Goal: Entertainment & Leisure: Consume media (video, audio)

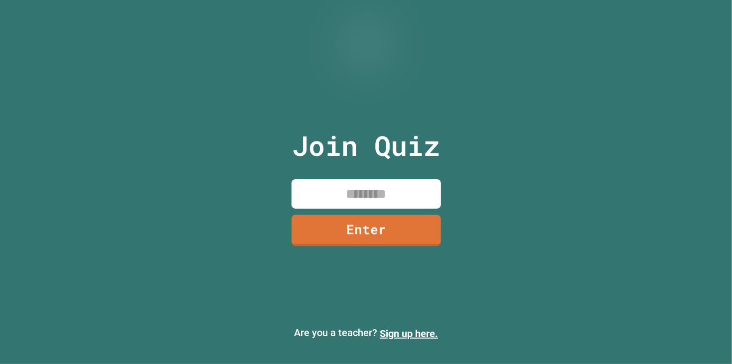
click at [330, 196] on input at bounding box center [365, 193] width 149 height 29
type input "********"
click at [352, 241] on link "Enter" at bounding box center [365, 229] width 151 height 33
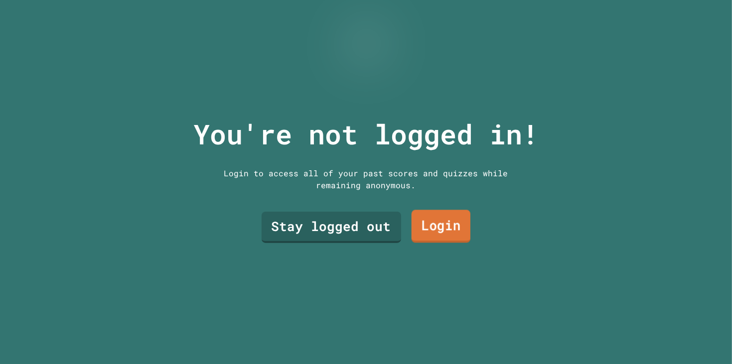
click at [423, 227] on link "Login" at bounding box center [440, 226] width 59 height 33
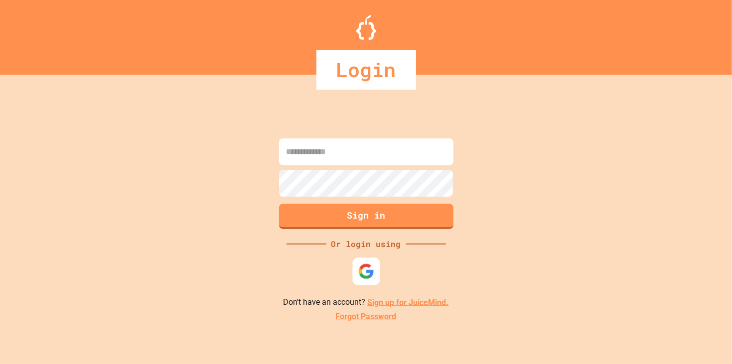
click at [368, 271] on img at bounding box center [366, 271] width 16 height 16
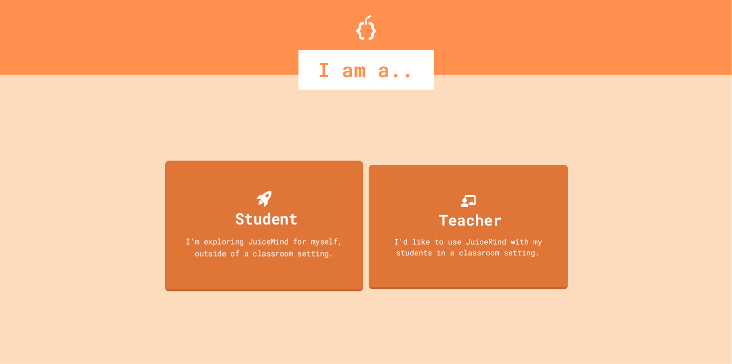
click at [332, 206] on div "Student I'm exploring JuiceMind for myself, outside of a classroom setting." at bounding box center [264, 225] width 198 height 131
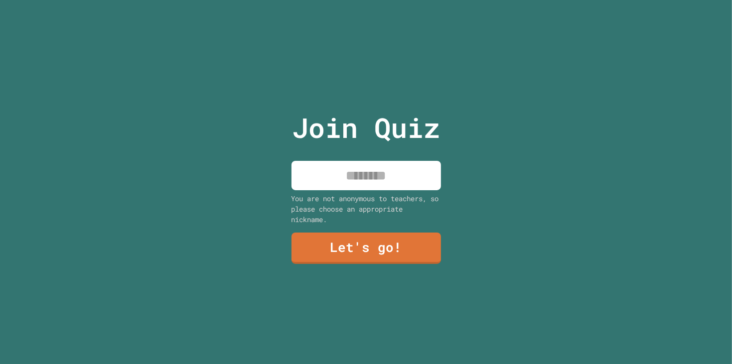
click at [379, 182] on input at bounding box center [365, 175] width 149 height 29
type input "********"
click at [332, 239] on link "Let's go!" at bounding box center [365, 247] width 152 height 33
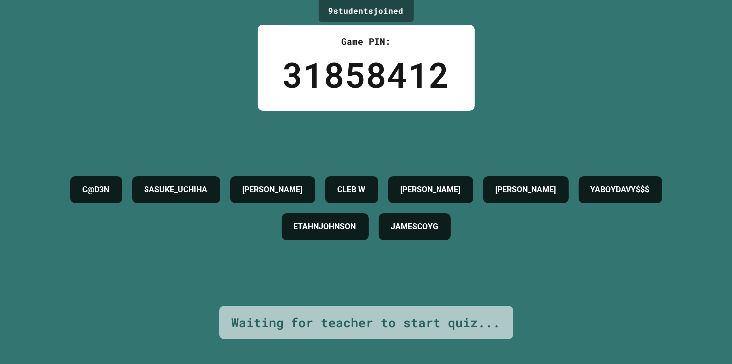
click at [556, 190] on h4 "[PERSON_NAME]" at bounding box center [526, 190] width 60 height 12
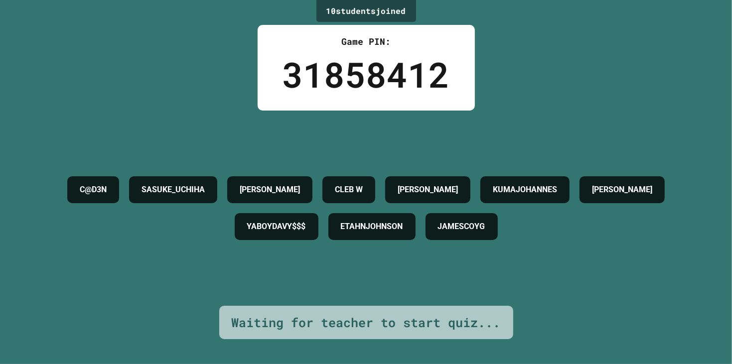
drag, startPoint x: 82, startPoint y: 162, endPoint x: 98, endPoint y: 145, distance: 23.2
drag, startPoint x: 116, startPoint y: 153, endPoint x: 93, endPoint y: 140, distance: 25.9
click at [93, 140] on div "C@D3N SASUKE_UCHIHA [PERSON_NAME] [PERSON_NAME] ETAHNJOHNSON JAMESCOYG" at bounding box center [366, 208] width 682 height 195
drag, startPoint x: 93, startPoint y: 144, endPoint x: 98, endPoint y: 132, distance: 12.9
click at [92, 150] on div "C@D3N SASUKE_UCHIHA [PERSON_NAME] [PERSON_NAME] ETAHNJOHNSON JAMESCOYG" at bounding box center [366, 208] width 682 height 195
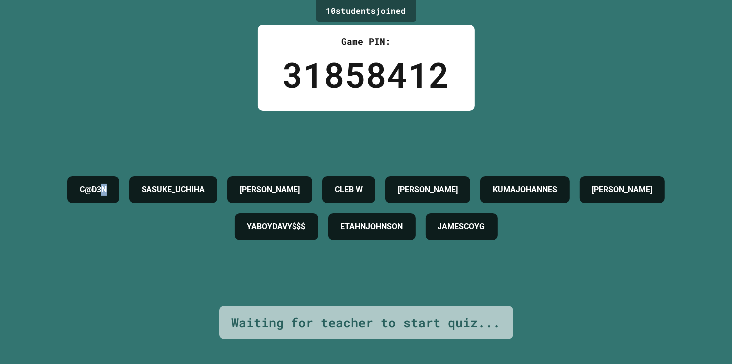
drag, startPoint x: 102, startPoint y: 127, endPoint x: 103, endPoint y: 135, distance: 8.5
drag, startPoint x: 123, startPoint y: 246, endPoint x: 386, endPoint y: 144, distance: 282.2
click at [423, 116] on div "C@D3N SASUKE_UCHIHA [PERSON_NAME] [PERSON_NAME] ETAHNJOHNSON JAMESCOYG" at bounding box center [366, 208] width 682 height 195
click at [87, 133] on div "C@D3N SASUKE_UCHIHA [PERSON_NAME] [PERSON_NAME] ETAHNJOHNSON JAMESCOYG" at bounding box center [366, 208] width 682 height 195
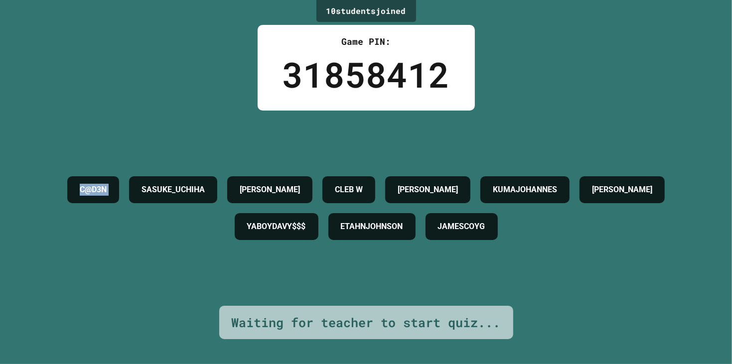
click at [87, 133] on div "C@D3N SASUKE_UCHIHA [PERSON_NAME] [PERSON_NAME] ETAHNJOHNSON JAMESCOYG" at bounding box center [366, 208] width 682 height 195
drag, startPoint x: 87, startPoint y: 133, endPoint x: 184, endPoint y: 214, distance: 127.0
click at [184, 214] on div "C@D3N SASUKE_UCHIHA [PERSON_NAME] [PERSON_NAME] ETAHNJOHNSON JAMESCOYG" at bounding box center [366, 208] width 682 height 195
drag, startPoint x: 219, startPoint y: 234, endPoint x: 256, endPoint y: 188, distance: 58.8
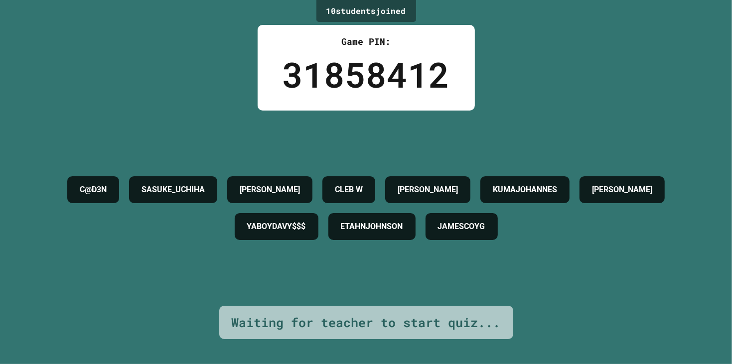
click at [235, 233] on div "YABOYDAVY$$$" at bounding box center [277, 226] width 84 height 27
drag, startPoint x: 265, startPoint y: 180, endPoint x: 240, endPoint y: 139, distance: 48.1
click at [269, 159] on div "C@D3N SASUKE_UCHIHA [PERSON_NAME] [PERSON_NAME] ETAHNJOHNSON JAMESCOYG" at bounding box center [366, 208] width 682 height 195
click at [121, 150] on div "C@D3N SASUKE_UCHIHA [PERSON_NAME] [PERSON_NAME] ETAHNJOHNSON JAMESCOYG" at bounding box center [366, 208] width 682 height 195
click at [409, 111] on div "C@D3N SASUKE_UCHIHA [PERSON_NAME] [PERSON_NAME] ETAHNJOHNSON JAMESCOYG" at bounding box center [366, 208] width 682 height 195
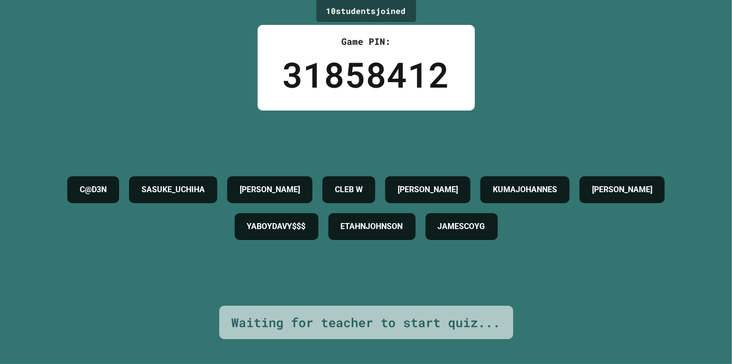
click at [409, 111] on div "C@D3N SASUKE_UCHIHA [PERSON_NAME] [PERSON_NAME] ETAHNJOHNSON JAMESCOYG" at bounding box center [366, 208] width 682 height 195
drag, startPoint x: 126, startPoint y: 181, endPoint x: 409, endPoint y: 111, distance: 292.0
click at [409, 111] on div "C@D3N SASUKE_UCHIHA [PERSON_NAME] [PERSON_NAME] ETAHNJOHNSON JAMESCOYG" at bounding box center [366, 208] width 682 height 195
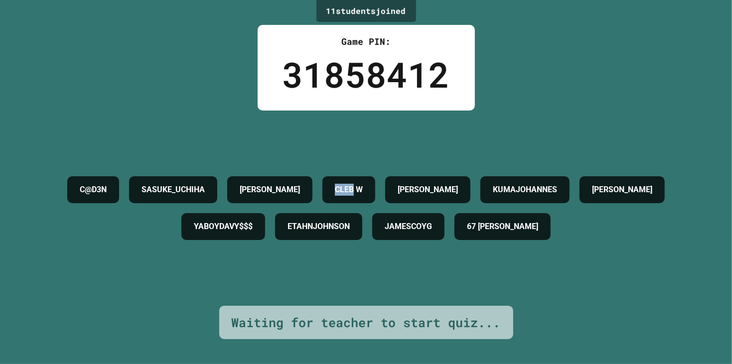
click at [409, 111] on div "C@D3N SASUKE_UCHIHA [PERSON_NAME] [PERSON_NAME] ETAHNJOHNSON JAMESCOYG 67 [PERS…" at bounding box center [366, 208] width 682 height 195
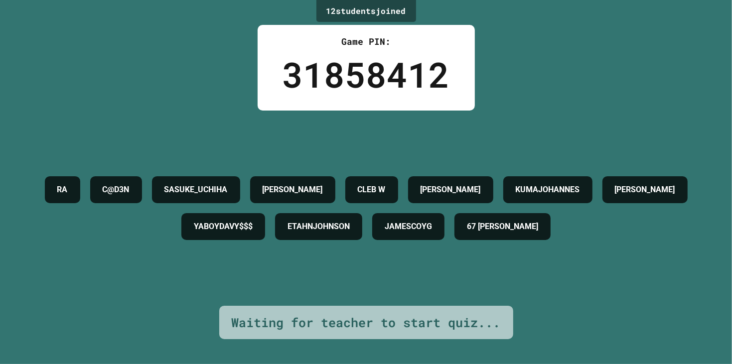
click at [409, 111] on div "RA C@D3N SASUKE_UCHIHA [PERSON_NAME] W [PERSON_NAME] JAMESCOYG 67 [PERSON_NAME]" at bounding box center [366, 208] width 682 height 195
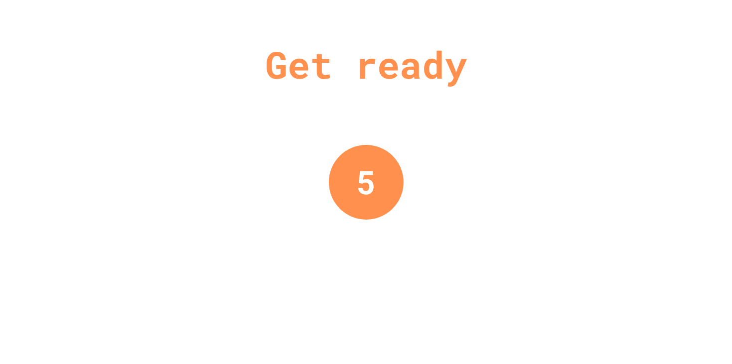
click at [409, 111] on div "Get ready 5" at bounding box center [366, 182] width 732 height 364
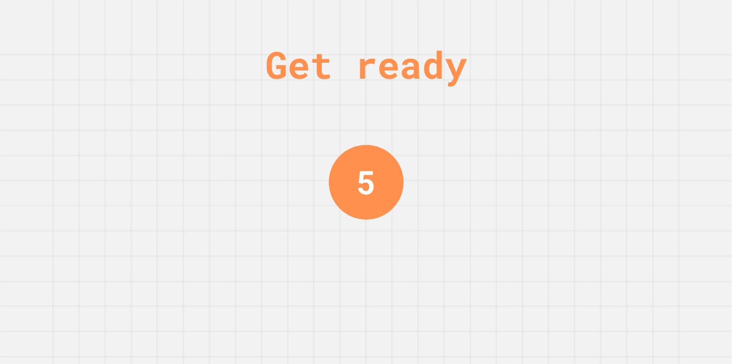
click at [409, 111] on div "Get ready 5" at bounding box center [366, 182] width 732 height 364
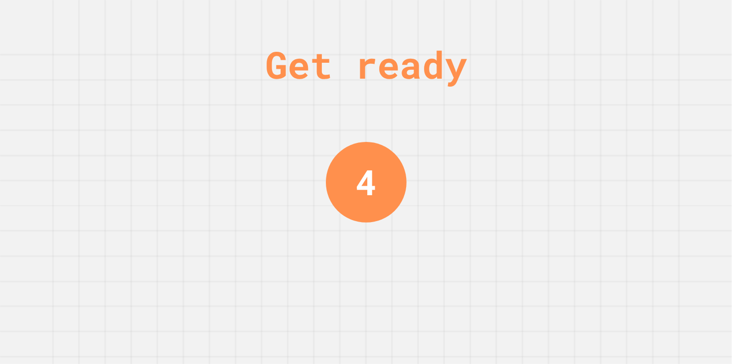
click at [409, 111] on div "Get ready 4" at bounding box center [366, 182] width 732 height 364
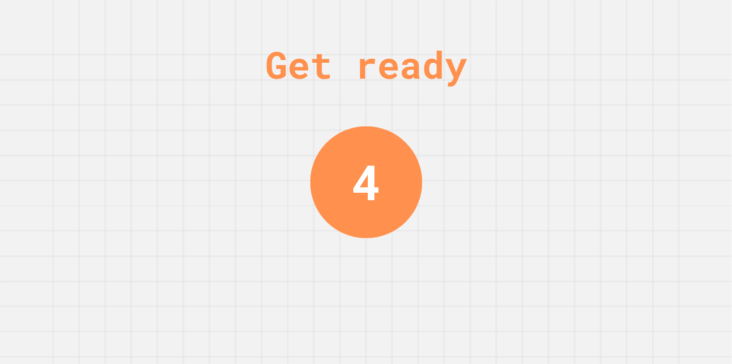
click at [409, 111] on div "Get ready 4" at bounding box center [366, 182] width 732 height 364
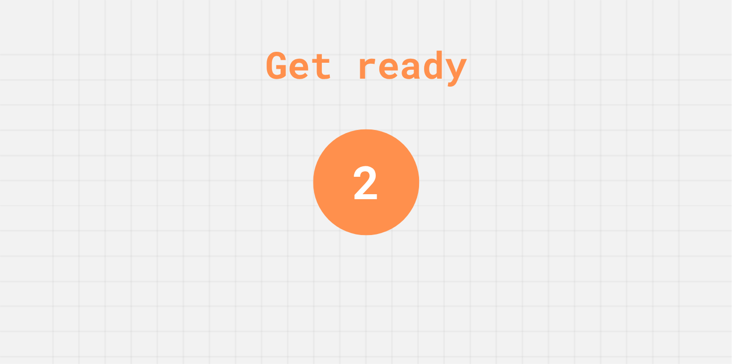
drag, startPoint x: 409, startPoint y: 111, endPoint x: 283, endPoint y: 149, distance: 131.4
click at [279, 150] on div "Get ready 2" at bounding box center [366, 182] width 732 height 364
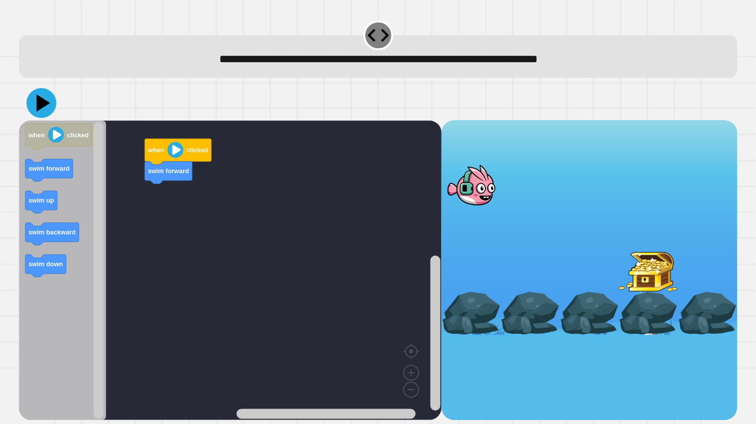
click at [45, 113] on icon at bounding box center [41, 103] width 30 height 30
click at [174, 151] on image "Blockly Workspace" at bounding box center [175, 150] width 16 height 16
click at [176, 150] on image "Blockly Workspace" at bounding box center [175, 150] width 16 height 16
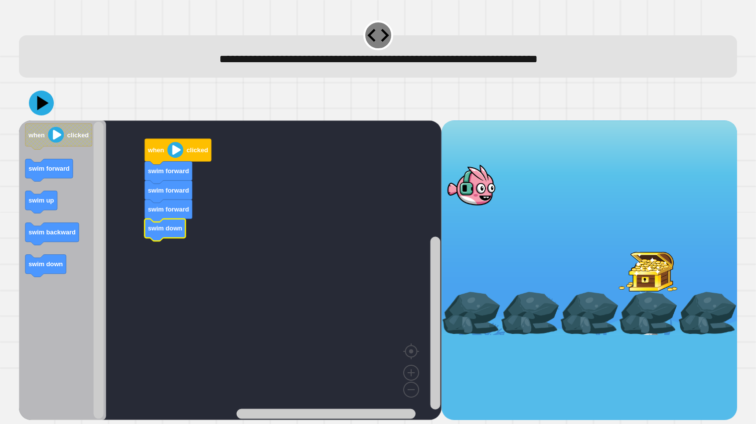
click at [174, 153] on image "Blockly Workspace" at bounding box center [175, 150] width 16 height 16
click at [175, 148] on image "Blockly Workspace" at bounding box center [175, 150] width 16 height 16
click at [76, 129] on icon "Blockly Workspace" at bounding box center [58, 137] width 67 height 26
click at [63, 130] on image "Blockly Workspace" at bounding box center [56, 135] width 16 height 16
click at [216, 165] on rect "Blockly Workspace" at bounding box center [230, 271] width 422 height 300
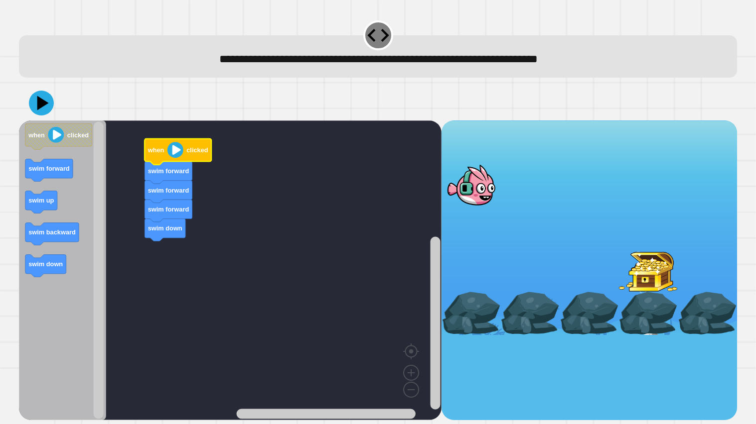
click at [175, 154] on image "Blockly Workspace" at bounding box center [175, 150] width 16 height 16
click at [175, 155] on image "Blockly Workspace" at bounding box center [175, 150] width 16 height 16
click at [33, 102] on icon at bounding box center [41, 103] width 30 height 30
click at [177, 151] on image "Blockly Workspace" at bounding box center [175, 150] width 16 height 16
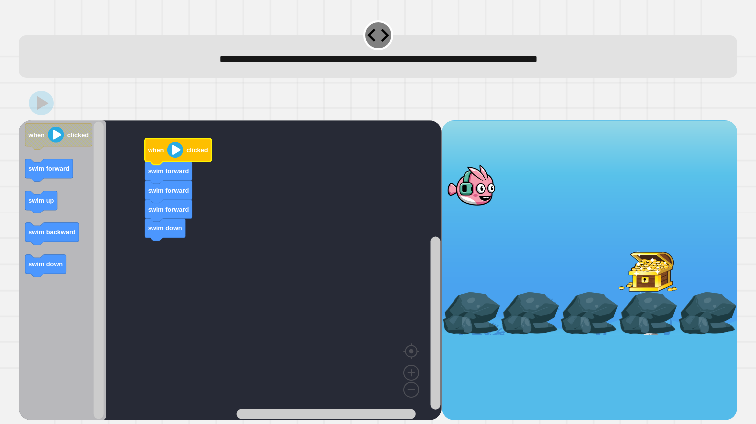
click at [168, 152] on image "Blockly Workspace" at bounding box center [175, 150] width 16 height 16
click at [172, 154] on image "Blockly Workspace" at bounding box center [175, 150] width 16 height 16
click at [47, 114] on icon at bounding box center [41, 103] width 30 height 30
click at [177, 151] on image "Blockly Workspace" at bounding box center [175, 150] width 16 height 16
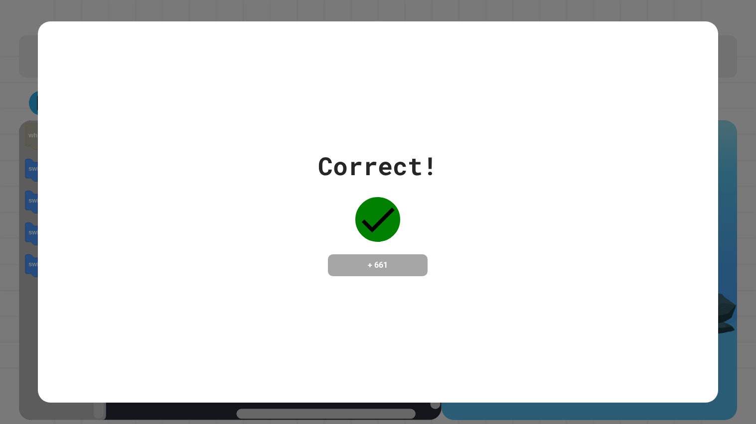
drag, startPoint x: 447, startPoint y: 266, endPoint x: 450, endPoint y: 271, distance: 5.4
click at [450, 271] on div "Correct! + 661" at bounding box center [378, 211] width 680 height 129
click at [410, 234] on div "Correct! + 661" at bounding box center [378, 211] width 120 height 129
drag, startPoint x: 410, startPoint y: 234, endPoint x: 415, endPoint y: 224, distance: 10.9
click at [410, 233] on div "Correct! + 661" at bounding box center [378, 211] width 120 height 129
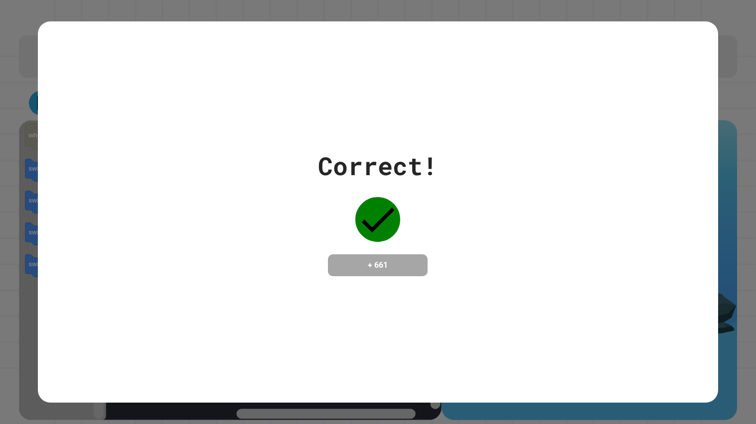
click at [415, 224] on div "Correct! + 661" at bounding box center [378, 211] width 120 height 129
drag, startPoint x: 414, startPoint y: 223, endPoint x: 435, endPoint y: 211, distance: 24.1
click at [417, 224] on div "Correct! + 661" at bounding box center [378, 211] width 120 height 129
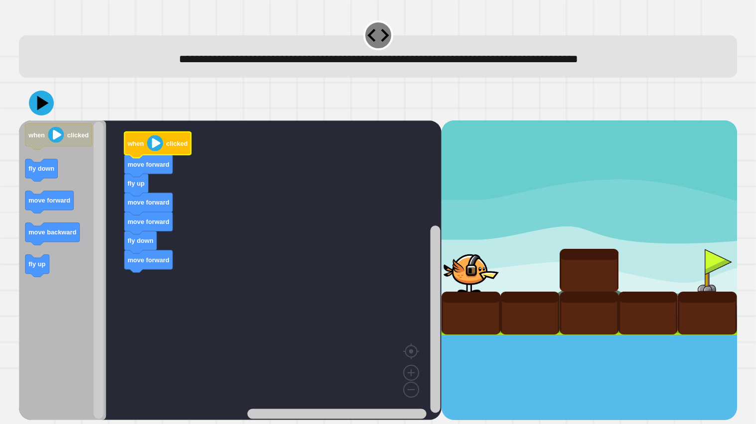
click at [152, 146] on image "Blockly Workspace" at bounding box center [155, 143] width 16 height 16
drag, startPoint x: 40, startPoint y: 108, endPoint x: 86, endPoint y: 112, distance: 46.5
click at [46, 108] on icon at bounding box center [41, 103] width 30 height 30
click at [153, 144] on image "Blockly Workspace" at bounding box center [155, 143] width 16 height 16
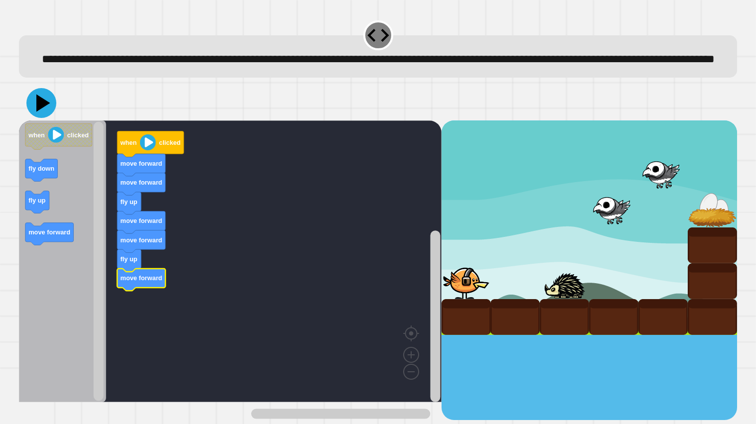
click at [38, 118] on icon at bounding box center [41, 103] width 30 height 30
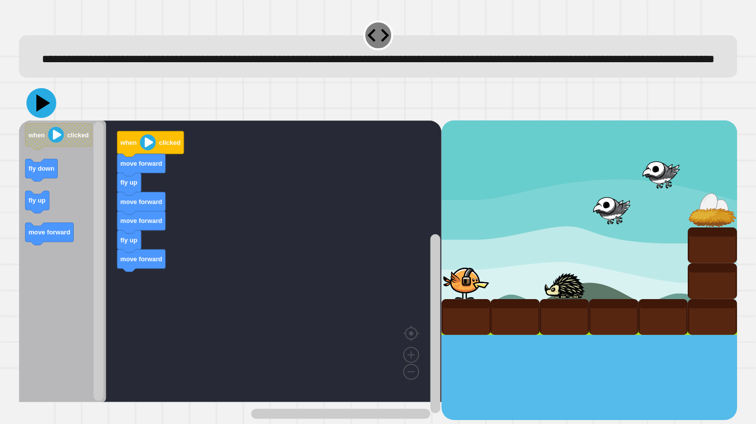
click at [43, 111] on icon at bounding box center [41, 103] width 30 height 30
click at [43, 112] on icon at bounding box center [43, 102] width 14 height 17
drag, startPoint x: 41, startPoint y: 131, endPoint x: 52, endPoint y: 139, distance: 14.0
click at [41, 117] on icon at bounding box center [41, 103] width 27 height 27
click at [39, 112] on icon at bounding box center [43, 102] width 14 height 17
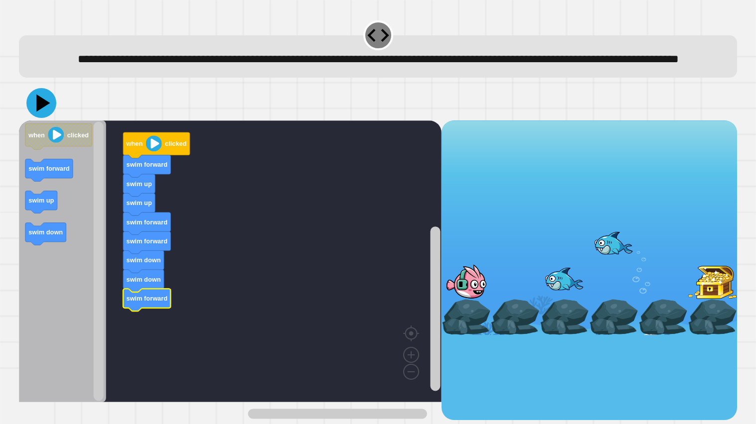
click at [37, 112] on icon at bounding box center [43, 102] width 14 height 17
click at [45, 117] on icon at bounding box center [41, 102] width 29 height 29
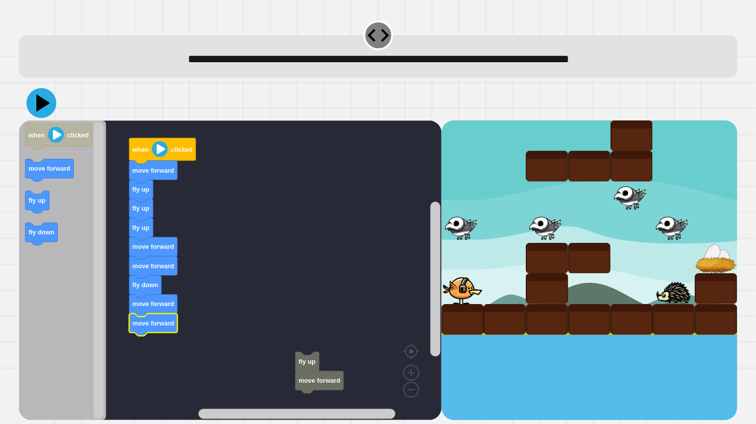
click at [48, 105] on icon at bounding box center [41, 103] width 30 height 30
click at [52, 102] on icon at bounding box center [41, 103] width 30 height 30
click at [40, 110] on icon at bounding box center [41, 103] width 30 height 30
